Goal: Task Accomplishment & Management: Complete application form

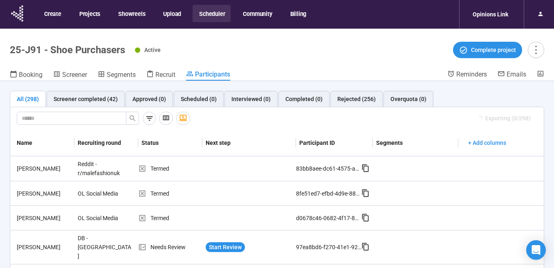
click at [215, 11] on button "Scheduler" at bounding box center [212, 13] width 38 height 17
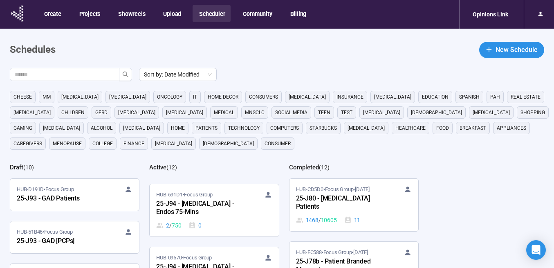
scroll to position [45, 0]
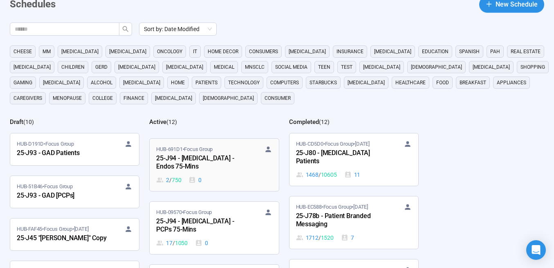
click at [193, 164] on div "25-J94 - [MEDICAL_DATA] - Endos 75-Mins" at bounding box center [201, 162] width 90 height 19
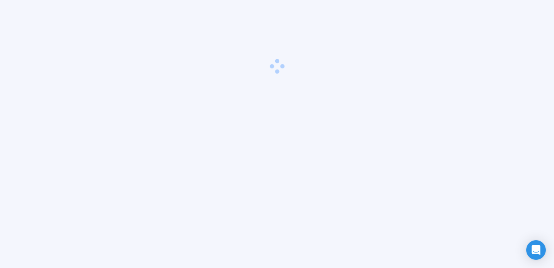
scroll to position [29, 0]
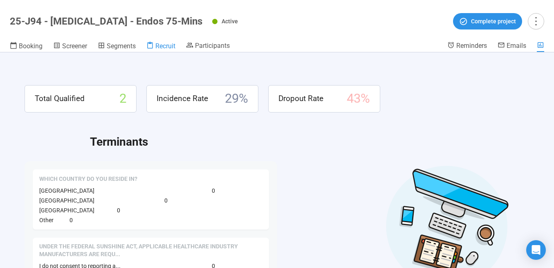
click at [161, 48] on span "Recruit" at bounding box center [165, 46] width 20 height 8
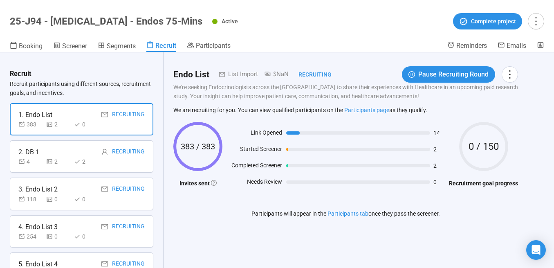
click at [70, 156] on div "2. DB 1 Recruiting" at bounding box center [81, 152] width 126 height 10
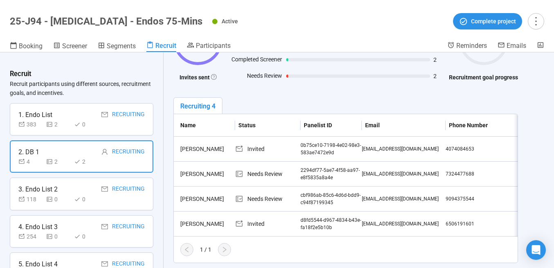
scroll to position [109, 0]
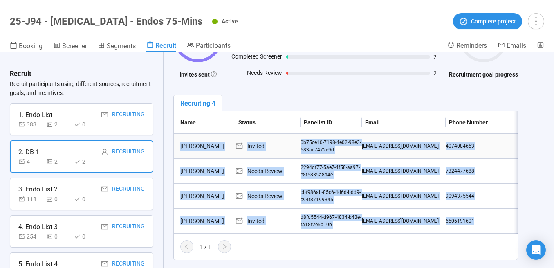
drag, startPoint x: 478, startPoint y: 220, endPoint x: 182, endPoint y: 147, distance: 305.8
copy tbody "Loremip Dolorsit Ametcon 4a18el32-6515-5s33-85d6-420ei3192t0i ut.l@etdol.mag 48…"
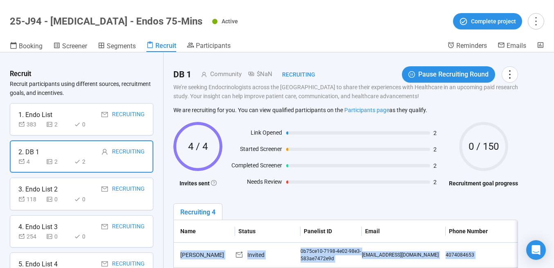
scroll to position [0, 0]
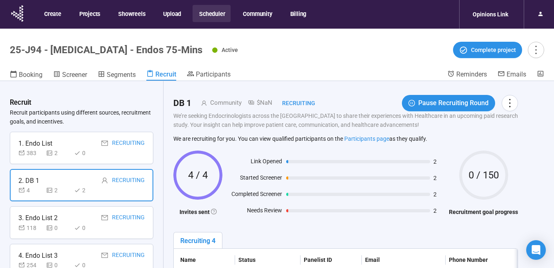
click at [213, 16] on button "Scheduler" at bounding box center [212, 13] width 38 height 17
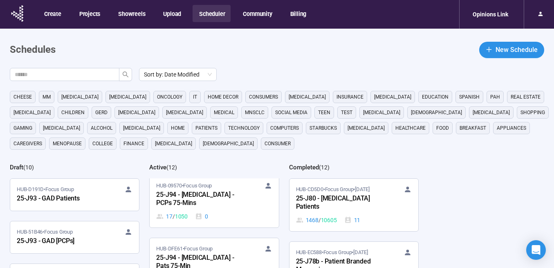
scroll to position [177, 0]
click at [209, 195] on div "25-J94 - [MEDICAL_DATA] - PCPs 75-Mins" at bounding box center [201, 198] width 90 height 19
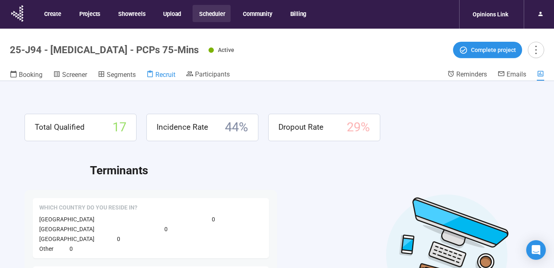
click at [164, 76] on span "Recruit" at bounding box center [165, 75] width 20 height 8
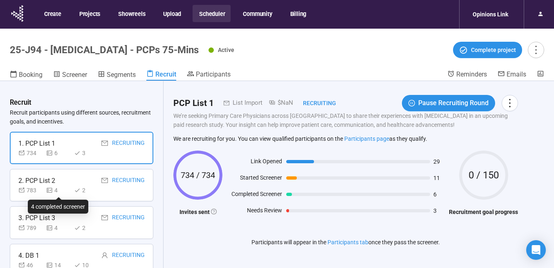
scroll to position [17, 0]
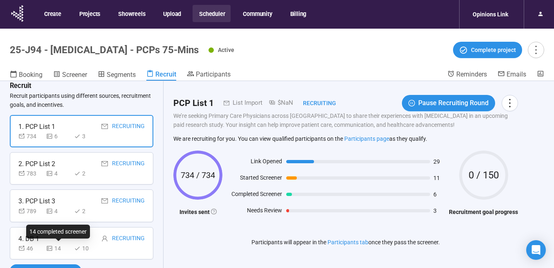
click at [54, 240] on div "4. DB 1 Recruiting" at bounding box center [81, 238] width 126 height 10
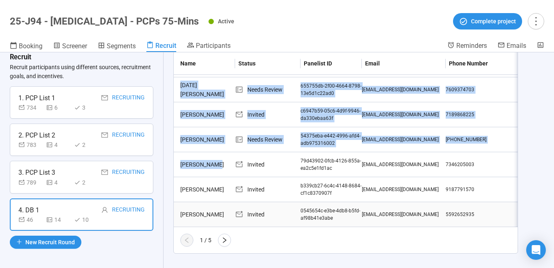
scroll to position [266, 0]
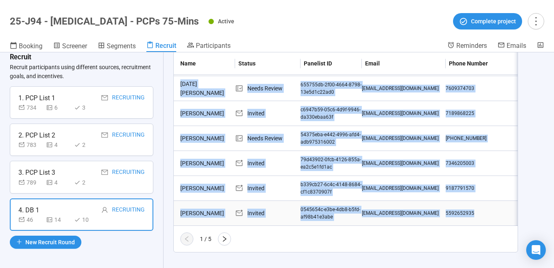
drag, startPoint x: 180, startPoint y: 100, endPoint x: 464, endPoint y: 217, distance: 307.3
copy tbody "Loremi Dolo Sitamet 6c5adip6-10e4-2s29-do03-e1965084t6i7 utlaboreet@dolor.mag 3…"
click at [228, 237] on button "button" at bounding box center [224, 238] width 13 height 13
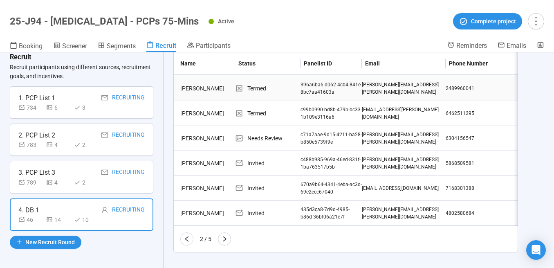
click at [180, 86] on div "[PERSON_NAME]" at bounding box center [206, 88] width 58 height 9
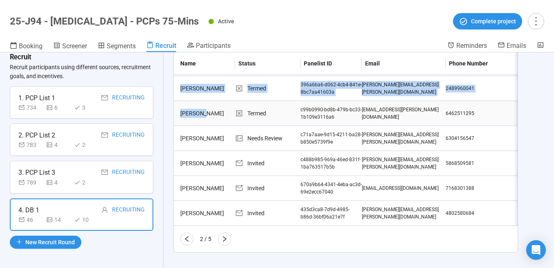
drag, startPoint x: 189, startPoint y: 91, endPoint x: 209, endPoint y: 117, distance: 32.7
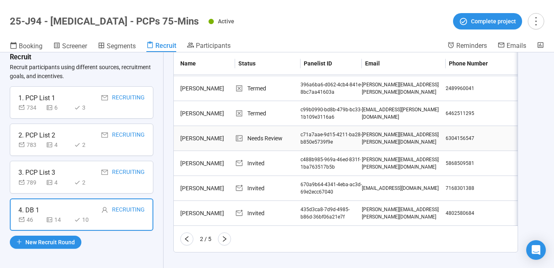
click at [197, 150] on td "[PERSON_NAME]" at bounding box center [204, 138] width 61 height 25
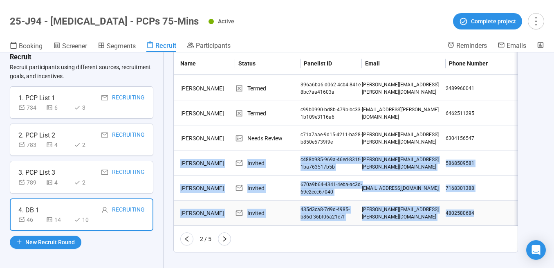
drag, startPoint x: 182, startPoint y: 158, endPoint x: 474, endPoint y: 213, distance: 297.1
copy tbody "Loremip Dolorsitame Consect a705e885-755s-82do-702e-4te983730i5u laboreetdol.ma…"
click at [224, 238] on icon "right" at bounding box center [224, 239] width 7 height 7
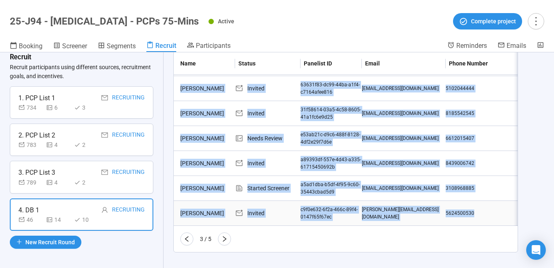
drag, startPoint x: 181, startPoint y: 88, endPoint x: 474, endPoint y: 216, distance: 320.4
copy tbody "Lore Ipsumd Sitamet 30294c70-ad74-16el-s2d2-e3609temp419 incididunt@utlabor.etd…"
click at [223, 240] on icon "right" at bounding box center [225, 239] width 4 height 6
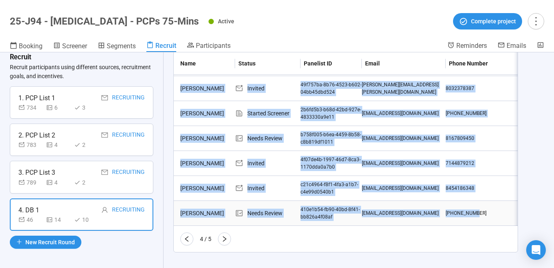
drag, startPoint x: 247, startPoint y: 125, endPoint x: 473, endPoint y: 213, distance: 242.8
copy tbody "Loremip DoLorsit Ametcon 81a987el-8s48-0639-d976-79ei88tem276 incidid.utlabore@…"
click at [222, 240] on icon "right" at bounding box center [224, 239] width 7 height 7
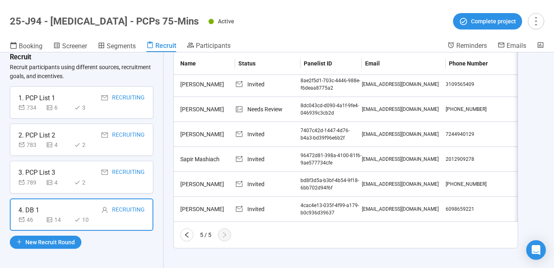
scroll to position [171, 0]
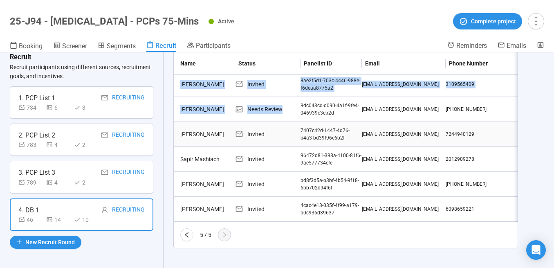
drag, startPoint x: 182, startPoint y: 83, endPoint x: 309, endPoint y: 144, distance: 141.2
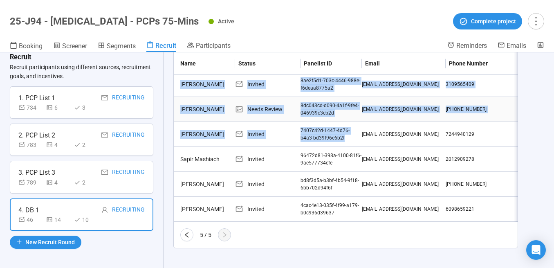
click at [174, 107] on td "[PERSON_NAME]" at bounding box center [204, 109] width 61 height 25
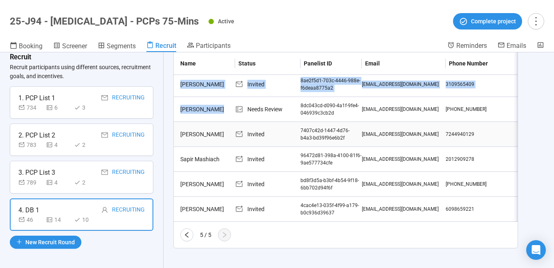
drag, startPoint x: 181, startPoint y: 84, endPoint x: 339, endPoint y: 137, distance: 166.3
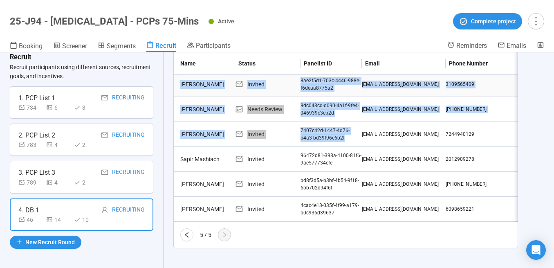
click at [184, 96] on td "[PERSON_NAME]" at bounding box center [204, 84] width 61 height 25
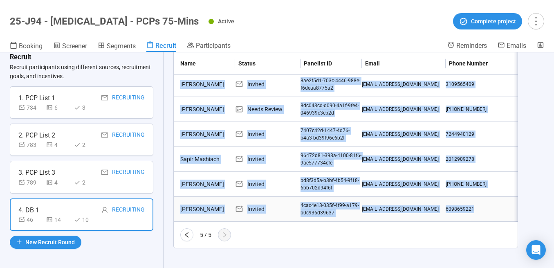
drag, startPoint x: 180, startPoint y: 84, endPoint x: 474, endPoint y: 206, distance: 318.4
copy tbody "Lore Ipsu Dolorsi 8am4c4a5-479e-1855-858s-d3eius3532t7 incididun@utlab.etd 5762…"
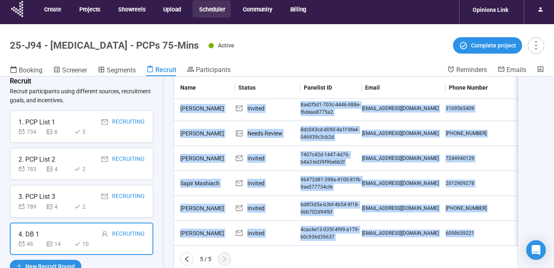
scroll to position [0, 0]
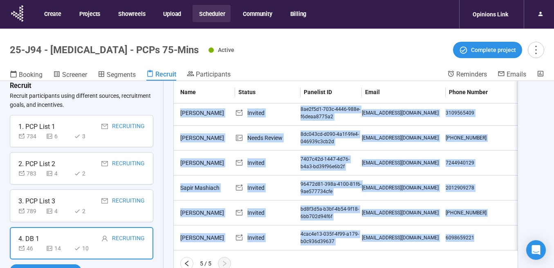
click at [208, 15] on button "Scheduler" at bounding box center [212, 13] width 38 height 17
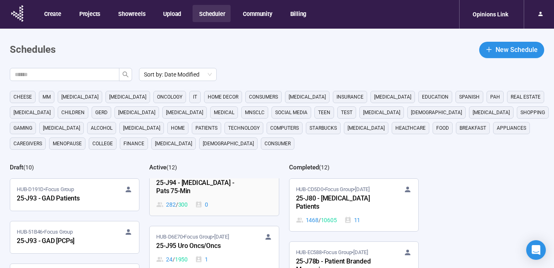
scroll to position [3, 0]
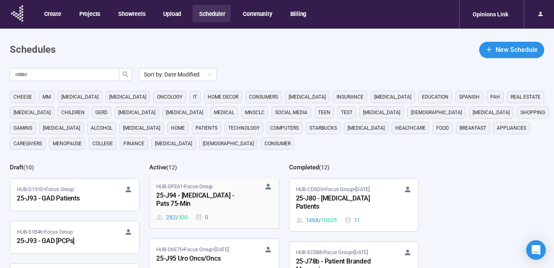
click at [209, 198] on div "25-J94 - [MEDICAL_DATA] - Pats 75-Min" at bounding box center [201, 200] width 90 height 19
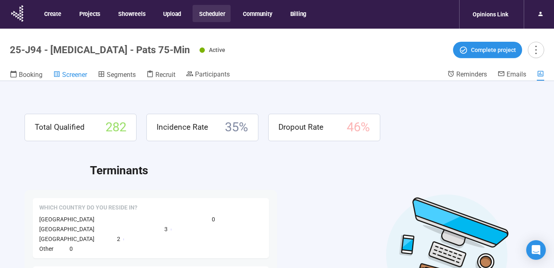
click at [66, 73] on span "Screener" at bounding box center [74, 75] width 25 height 8
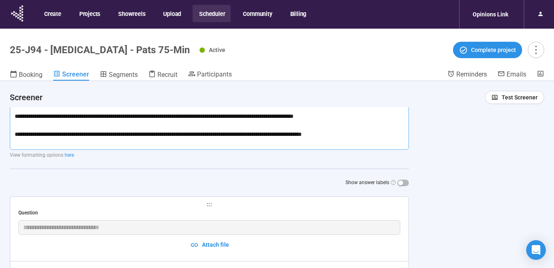
scroll to position [184, 0]
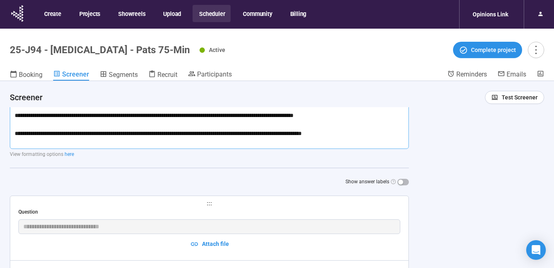
drag, startPoint x: 14, startPoint y: 114, endPoint x: 72, endPoint y: 165, distance: 77.6
click at [72, 165] on div "**********" at bounding box center [209, 59] width 399 height 253
click at [162, 74] on span "Recruit" at bounding box center [167, 75] width 20 height 8
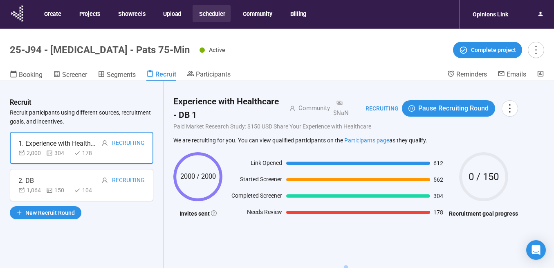
click at [71, 180] on div "2. DB Recruiting" at bounding box center [81, 180] width 126 height 10
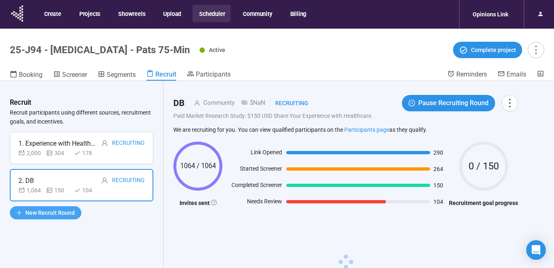
click at [55, 212] on span "New Recruit Round" at bounding box center [49, 212] width 49 height 9
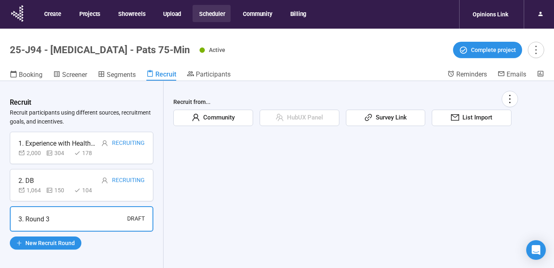
click at [398, 117] on span "Survey Link" at bounding box center [389, 118] width 34 height 10
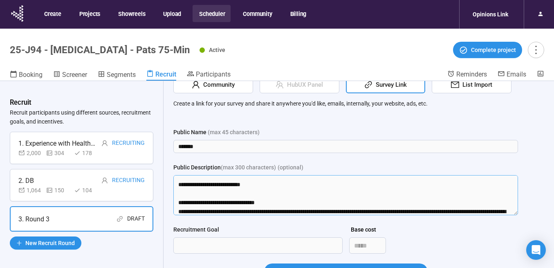
scroll to position [153, 0]
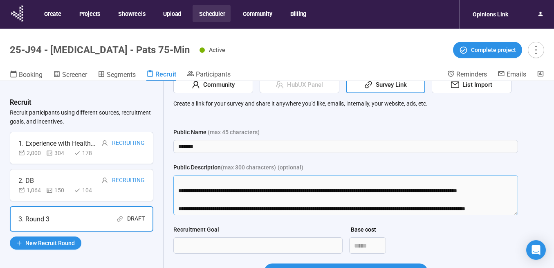
drag, startPoint x: 191, startPoint y: 187, endPoint x: 206, endPoint y: 225, distance: 41.1
click at [206, 225] on form "Public Name (max 45 characters) ******* Public Description (max 300 characters)…" at bounding box center [345, 209] width 345 height 162
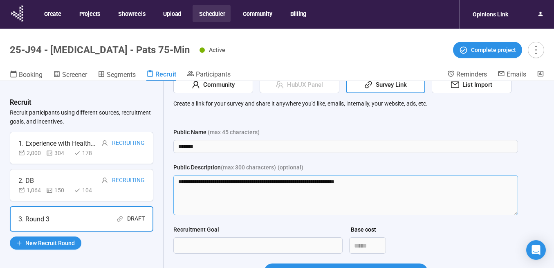
scroll to position [0, 0]
type textarea "**********"
click at [210, 146] on input "*******" at bounding box center [345, 146] width 345 height 13
click at [182, 145] on input "*******" at bounding box center [345, 146] width 345 height 13
click at [178, 145] on input "*******" at bounding box center [345, 146] width 345 height 13
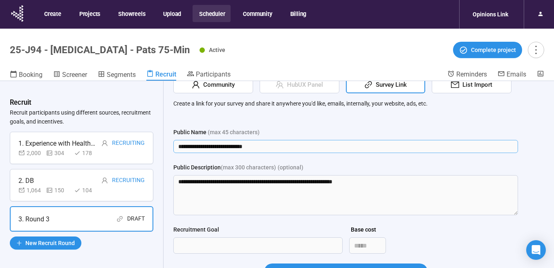
drag, startPoint x: 267, startPoint y: 146, endPoint x: 243, endPoint y: 145, distance: 24.1
click at [243, 145] on input "**********" at bounding box center [345, 146] width 345 height 13
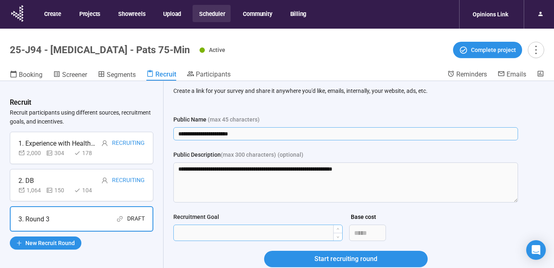
type input "**********"
click at [208, 230] on input "Recruitment Goal" at bounding box center [258, 233] width 168 height 16
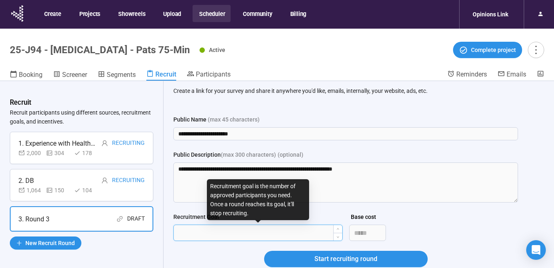
type input "***"
click at [264, 251] on button "Start recruiting round" at bounding box center [346, 259] width 164 height 16
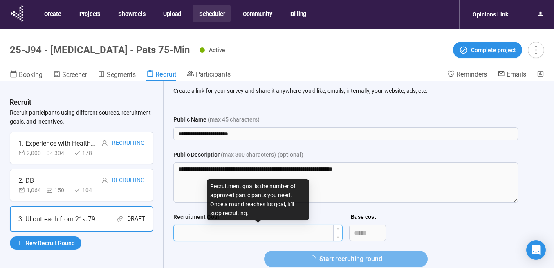
scroll to position [0, 0]
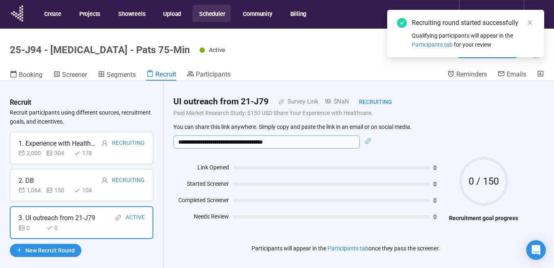
drag, startPoint x: 298, startPoint y: 139, endPoint x: 171, endPoint y: 141, distance: 127.6
click at [171, 141] on div "**********" at bounding box center [346, 179] width 364 height 197
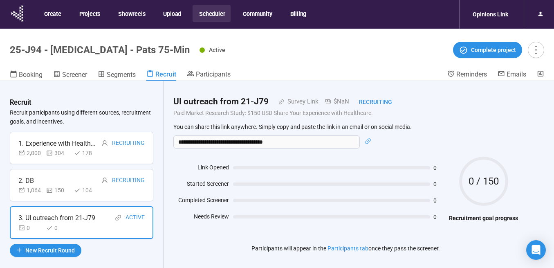
click at [209, 16] on button "Scheduler" at bounding box center [212, 13] width 38 height 17
